Goal: Find specific page/section: Find specific page/section

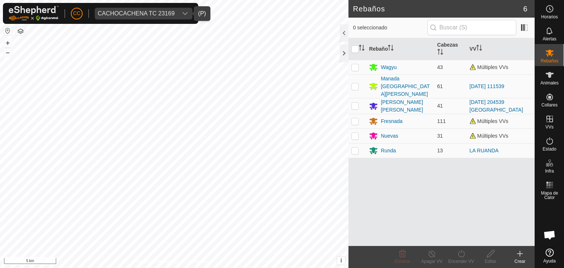
click at [118, 14] on div "CACHOCACHENA TC 23169" at bounding box center [136, 14] width 77 height 6
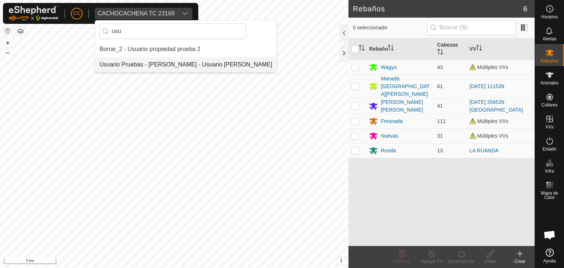
type input "usu"
click at [141, 61] on li "Usuario Pruebas - [PERSON_NAME] - Usuario [PERSON_NAME]" at bounding box center [185, 64] width 181 height 15
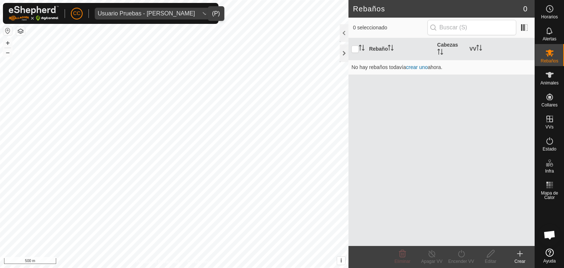
click at [189, 12] on span "Usuario Pruebas - [PERSON_NAME]" at bounding box center [146, 14] width 103 height 12
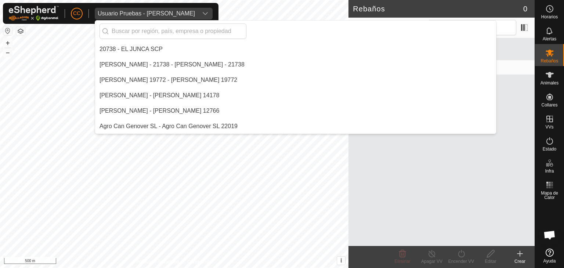
scroll to position [5492, 0]
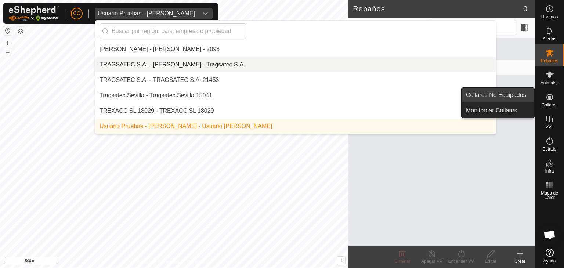
click at [504, 97] on link "Collares No Equipados" at bounding box center [498, 95] width 73 height 15
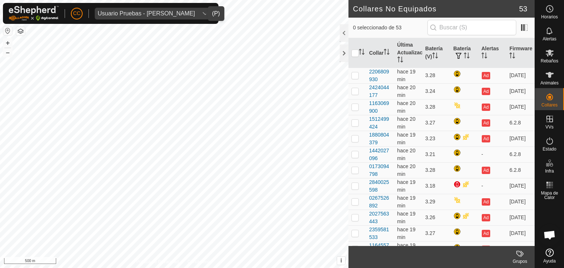
click at [146, 13] on div "Usuario Pruebas - [PERSON_NAME]" at bounding box center [146, 14] width 97 height 6
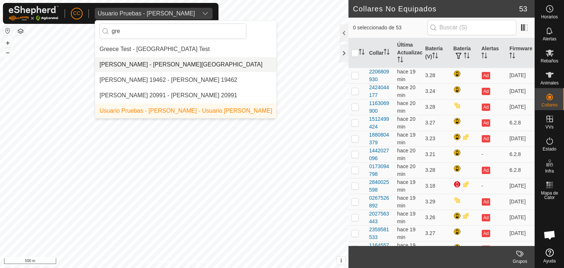
type input "gre"
click at [166, 62] on li "[PERSON_NAME] - [PERSON_NAME][GEOGRAPHIC_DATA]" at bounding box center [185, 64] width 181 height 15
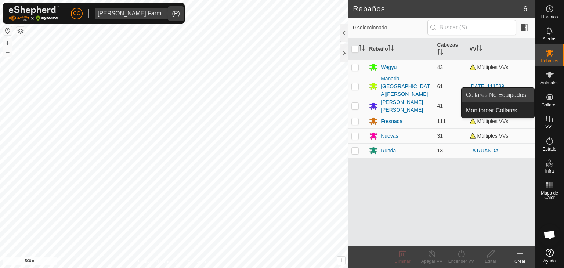
click at [529, 97] on link "Collares No Equipados" at bounding box center [498, 95] width 73 height 15
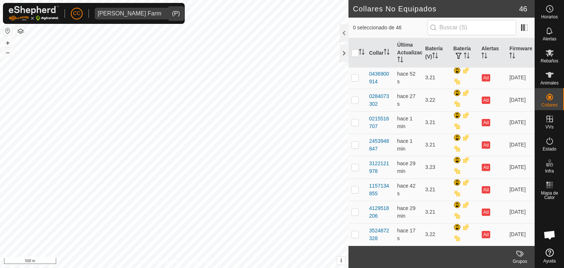
scroll to position [455, 0]
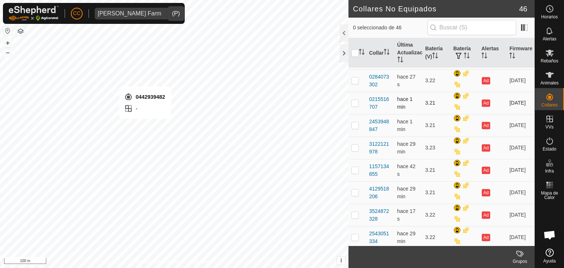
checkbox input "true"
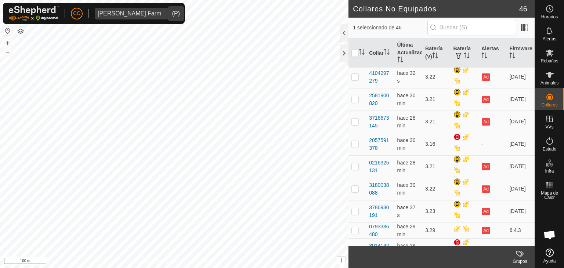
scroll to position [667, 0]
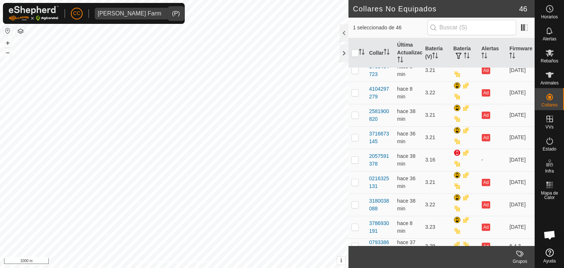
click at [140, 14] on div "[PERSON_NAME] Farm" at bounding box center [130, 14] width 64 height 6
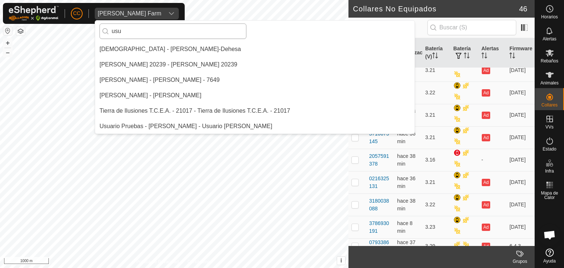
scroll to position [0, 0]
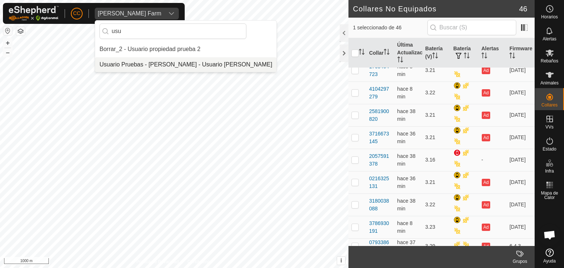
type input "usu"
click at [152, 61] on li "Usuario Pruebas - [PERSON_NAME] - Usuario [PERSON_NAME]" at bounding box center [185, 64] width 181 height 15
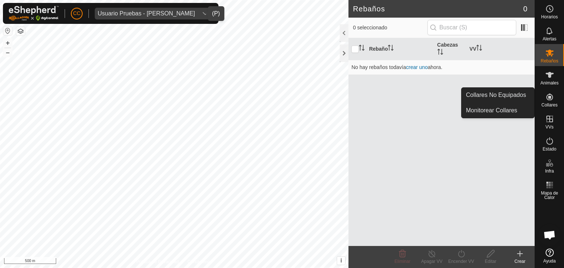
click at [523, 96] on link "Collares No Equipados" at bounding box center [498, 95] width 73 height 15
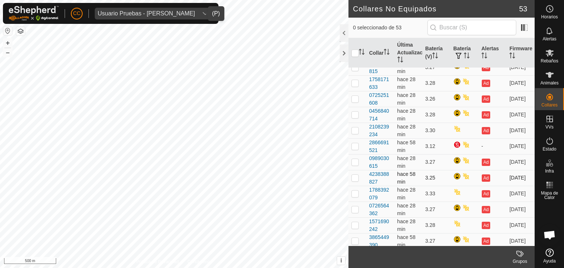
scroll to position [624, 0]
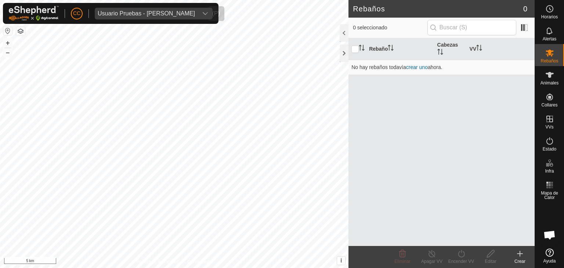
click at [133, 12] on div "Usuario Pruebas - [PERSON_NAME]" at bounding box center [146, 14] width 97 height 6
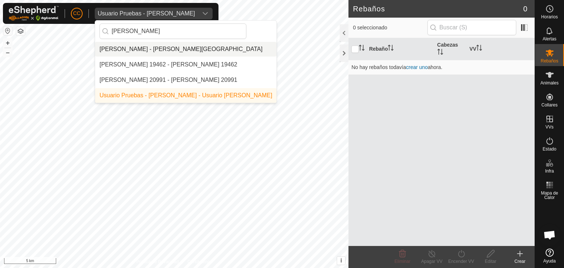
type input "[PERSON_NAME]"
click at [145, 46] on li "[PERSON_NAME] - [PERSON_NAME][GEOGRAPHIC_DATA]" at bounding box center [185, 49] width 181 height 15
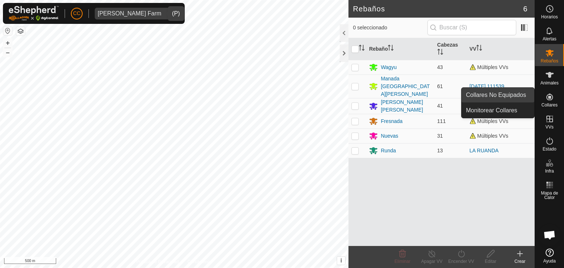
drag, startPoint x: 527, startPoint y: 98, endPoint x: 515, endPoint y: 95, distance: 12.7
click at [515, 95] on link "Collares No Equipados" at bounding box center [498, 95] width 73 height 15
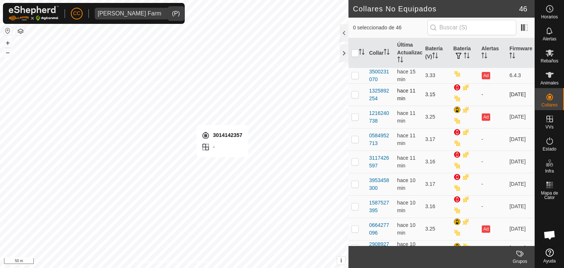
checkbox input "true"
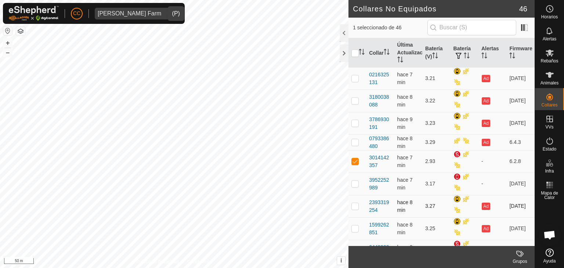
scroll to position [824, 0]
